Goal: Information Seeking & Learning: Learn about a topic

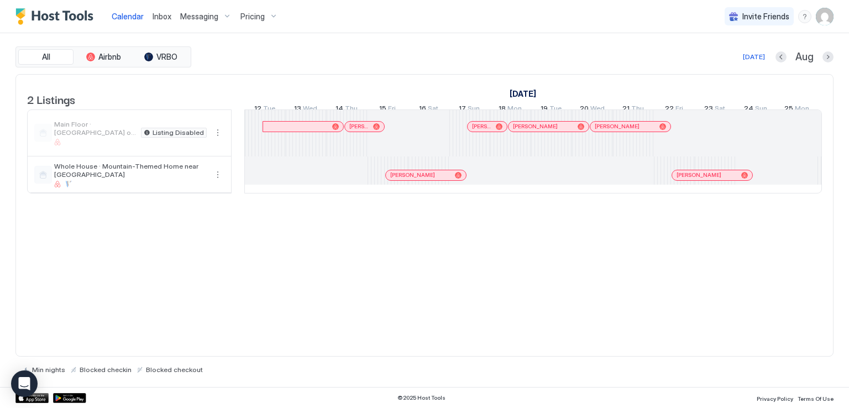
scroll to position [0, 614]
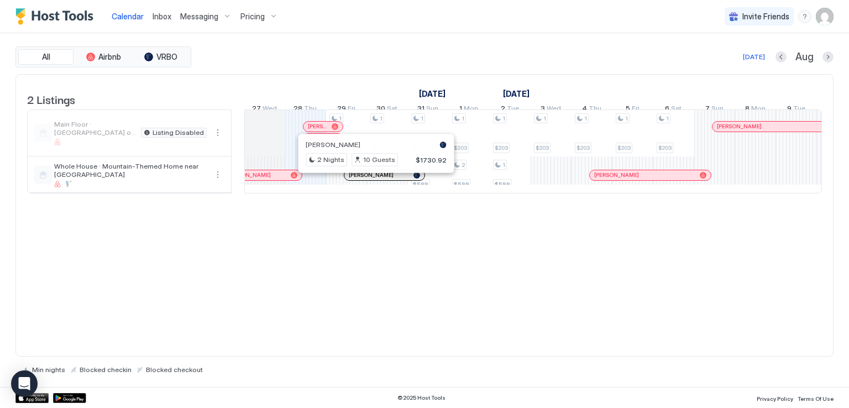
click at [371, 180] on div at bounding box center [371, 175] width 9 height 9
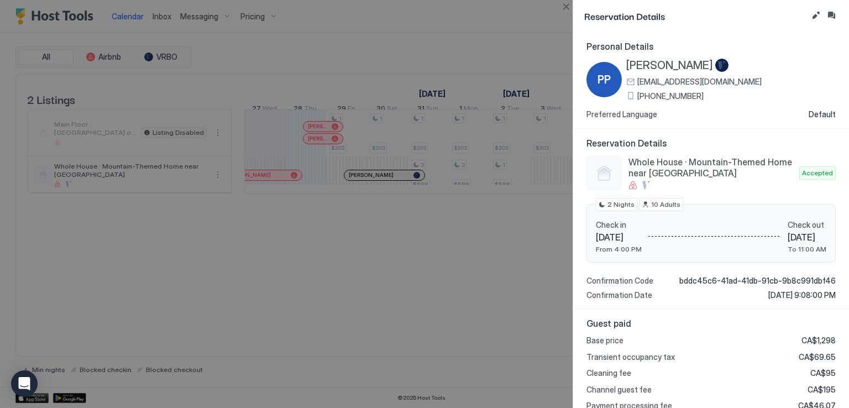
scroll to position [124, 0]
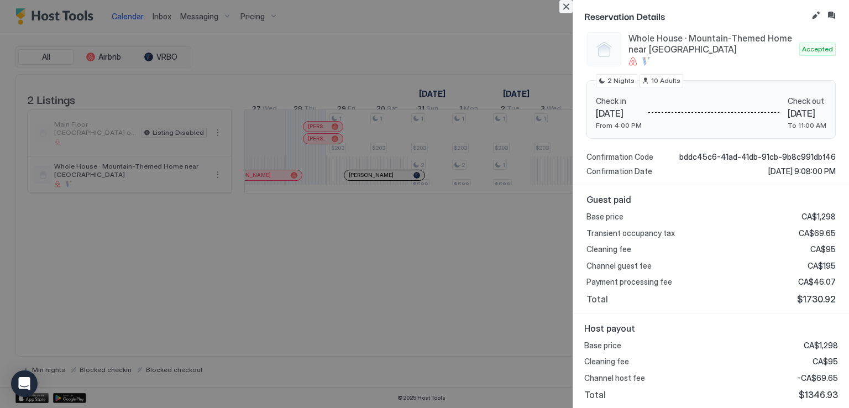
click at [565, 4] on button "Close" at bounding box center [565, 6] width 13 height 13
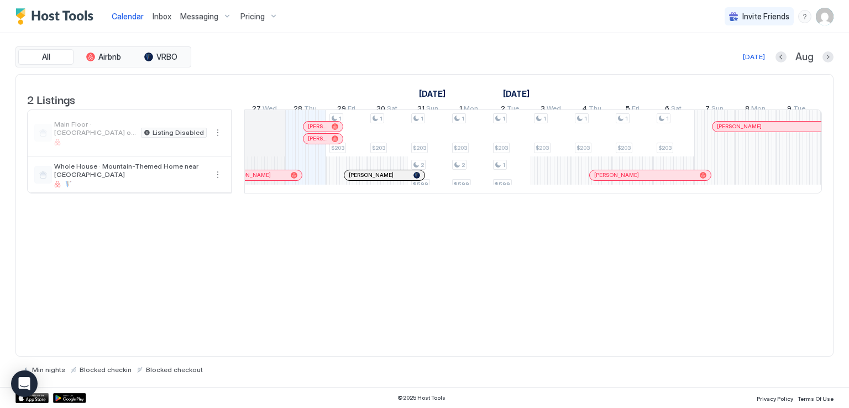
click at [273, 16] on div "Pricing" at bounding box center [259, 16] width 46 height 19
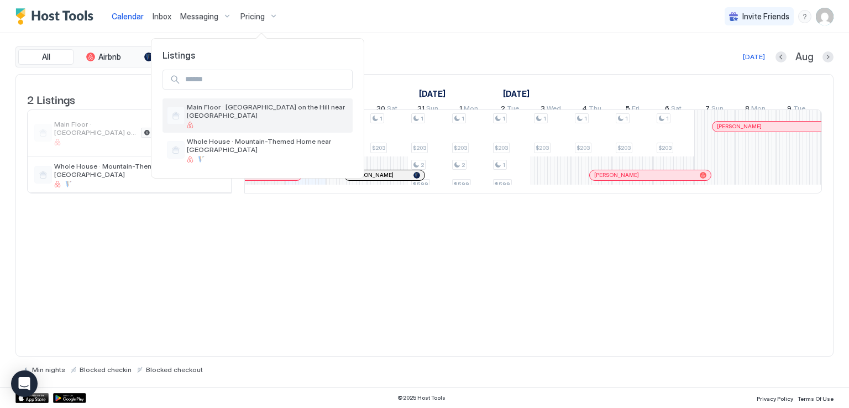
click at [265, 129] on div "Main Floor · [GEOGRAPHIC_DATA] on the Hill near [GEOGRAPHIC_DATA]" at bounding box center [257, 115] width 190 height 34
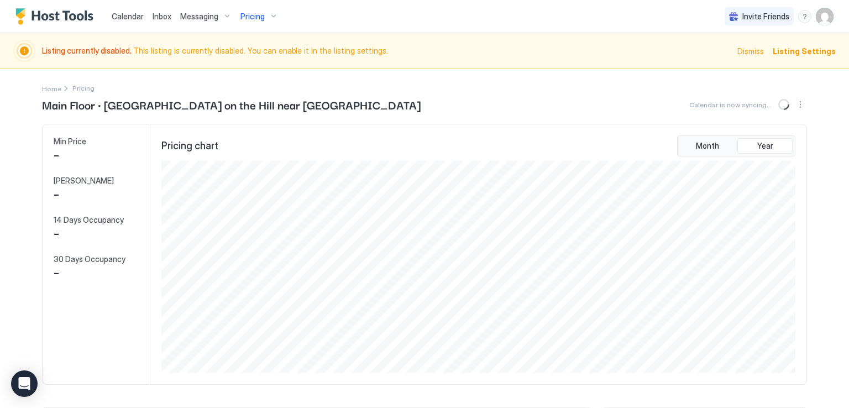
scroll to position [212, 636]
click at [265, 17] on div "Pricing" at bounding box center [259, 16] width 46 height 19
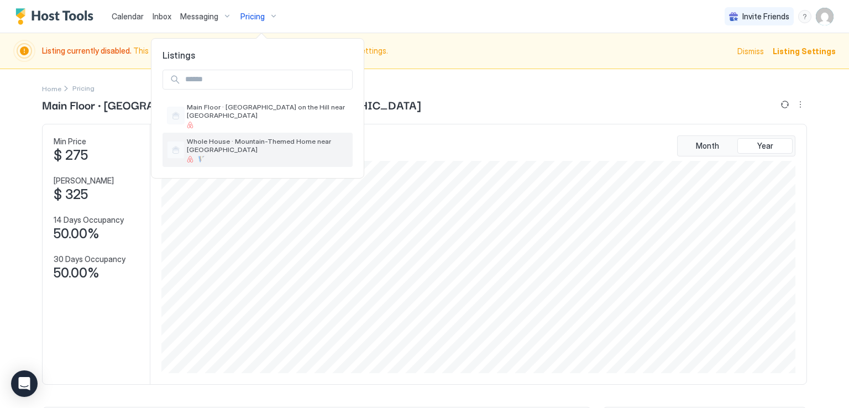
click at [247, 140] on span "Whole House · Mountain-Themed Home near [GEOGRAPHIC_DATA]" at bounding box center [267, 145] width 161 height 17
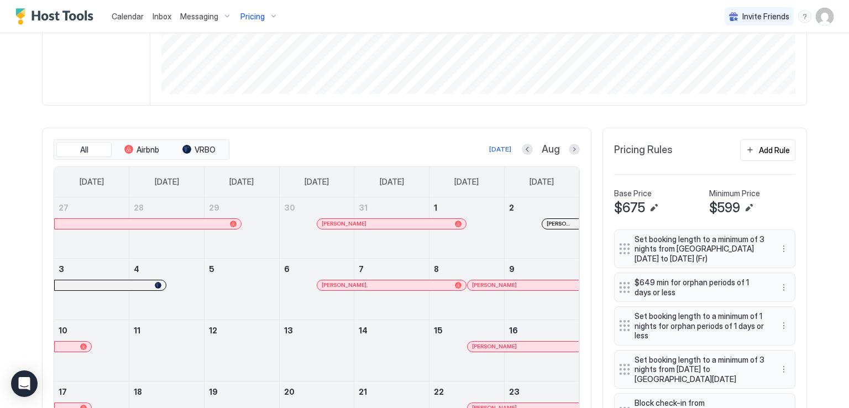
scroll to position [294, 0]
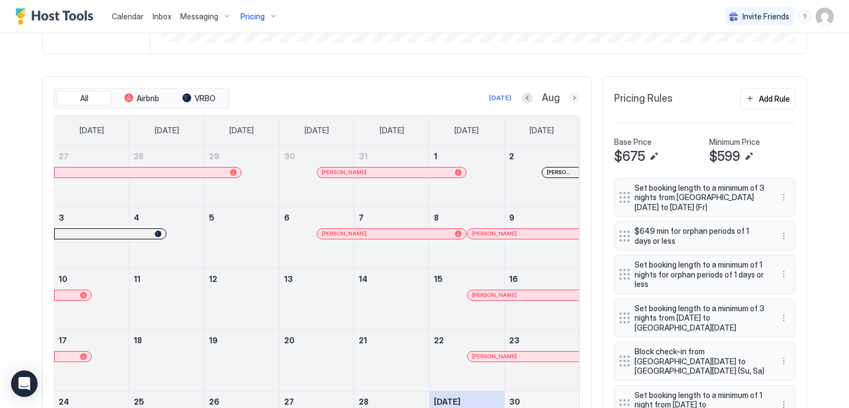
click at [568, 101] on button "Next month" at bounding box center [573, 97] width 11 height 11
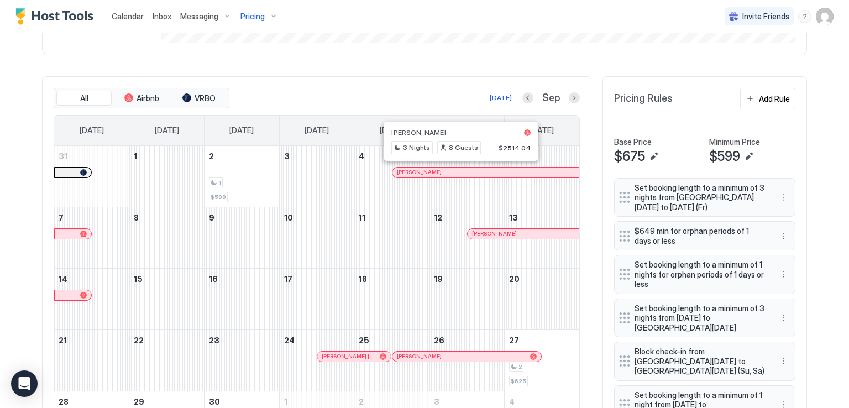
click at [456, 168] on div at bounding box center [460, 172] width 9 height 9
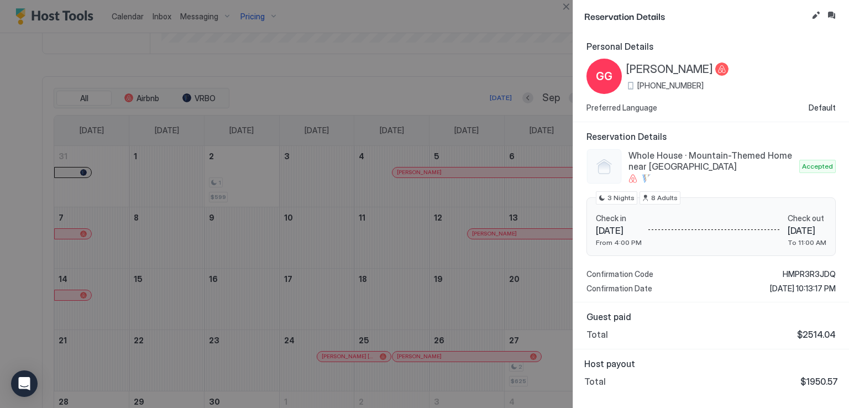
click at [484, 235] on div at bounding box center [424, 204] width 849 height 408
click at [564, 7] on button "Close" at bounding box center [565, 6] width 13 height 13
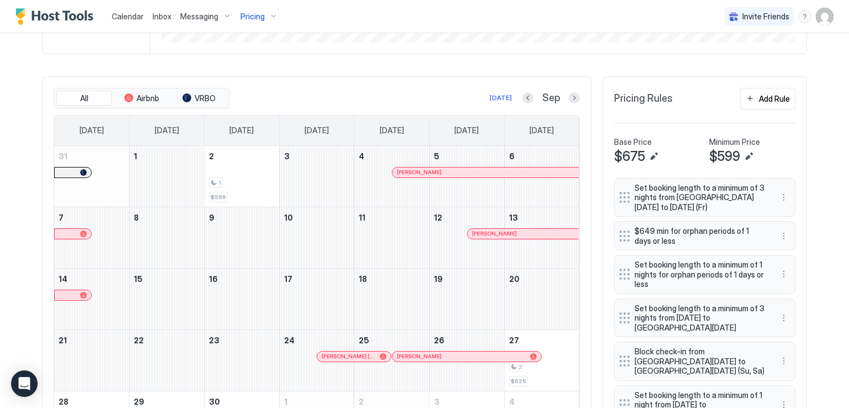
click at [509, 229] on div "[PERSON_NAME]" at bounding box center [522, 234] width 111 height 10
